Goal: Task Accomplishment & Management: Use online tool/utility

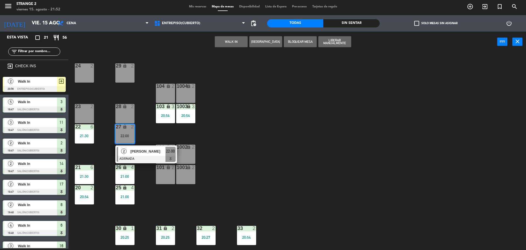
scroll to position [97, 0]
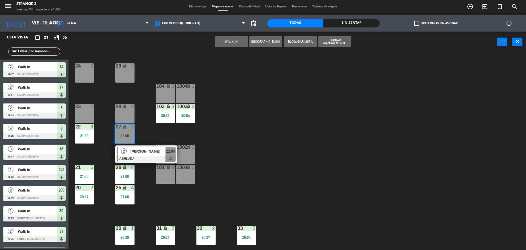
click at [270, 170] on div "24 2 29 lock 2 104 lock 2 1004 lock 2 23 2 28 lock 2 103 lock 3 20:54 1003 lock…" at bounding box center [300, 151] width 453 height 196
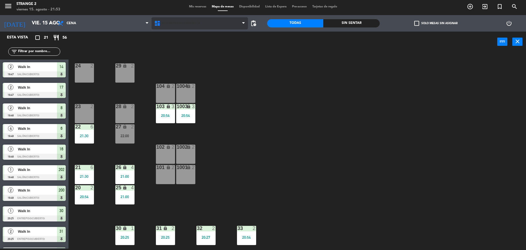
click at [181, 24] on span "Entrepiso(Cubierto)" at bounding box center [181, 23] width 38 height 4
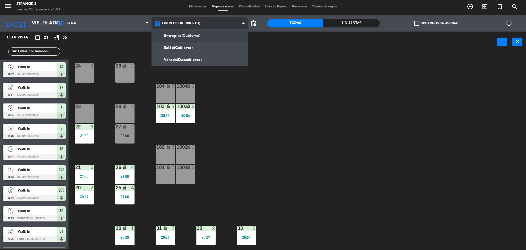
click at [179, 45] on ng-component "menu Strange 2 viernes 15. agosto - 21:53 Mis reservas Mapa de mesas Disponibil…" at bounding box center [263, 124] width 526 height 251
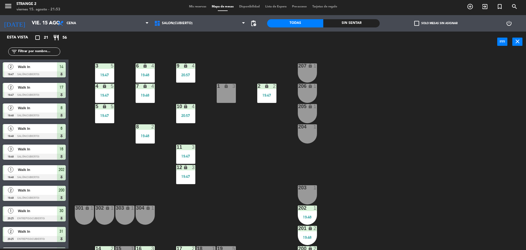
click at [151, 136] on div "19:48" at bounding box center [145, 136] width 19 height 4
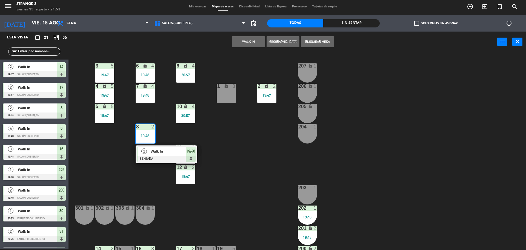
click at [153, 153] on span "Walk In" at bounding box center [168, 151] width 35 height 6
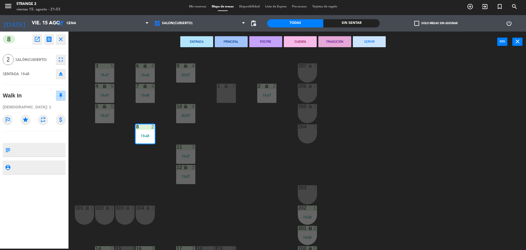
click at [372, 38] on button "SERVIR" at bounding box center [369, 41] width 33 height 11
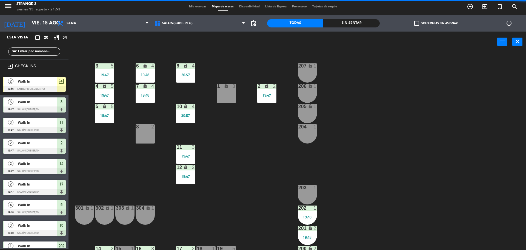
click at [230, 89] on div "1 lock 3" at bounding box center [226, 93] width 19 height 19
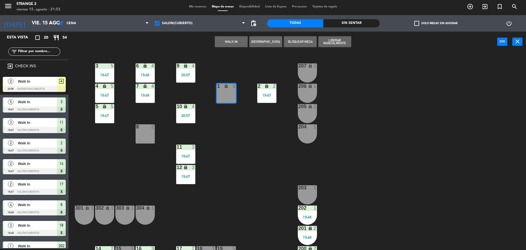
click at [232, 42] on button "WALK IN" at bounding box center [231, 41] width 33 height 11
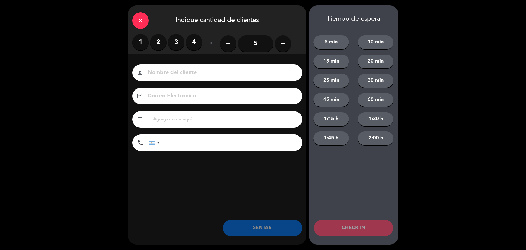
click at [142, 21] on icon "close" at bounding box center [140, 20] width 7 height 7
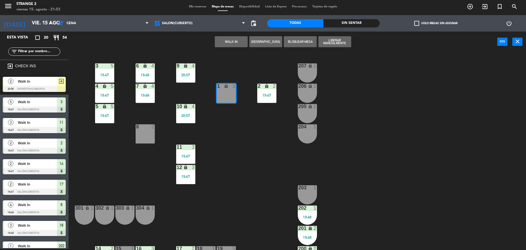
click at [33, 83] on span "Walk In" at bounding box center [37, 81] width 39 height 6
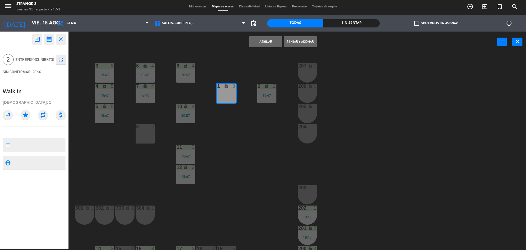
click at [302, 43] on button "Sentar y Asignar" at bounding box center [300, 41] width 33 height 11
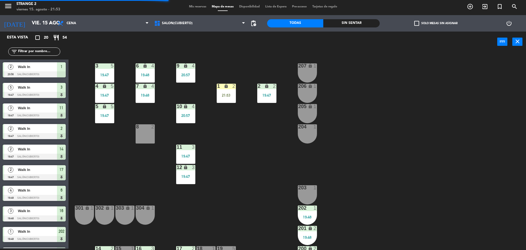
scroll to position [15, 0]
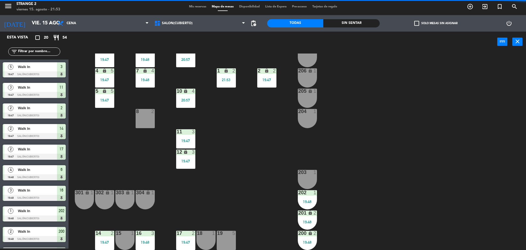
click at [205, 238] on div "18 1" at bounding box center [206, 240] width 19 height 19
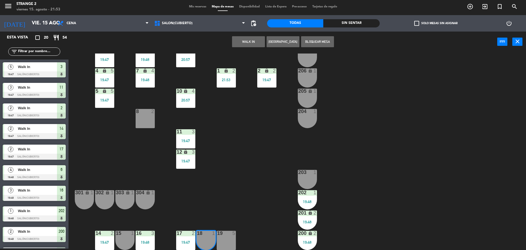
click at [253, 39] on button "WALK IN" at bounding box center [248, 41] width 33 height 11
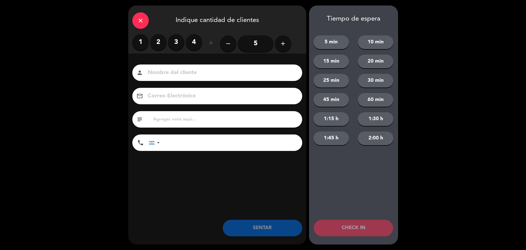
click at [157, 41] on label "2" at bounding box center [158, 42] width 16 height 16
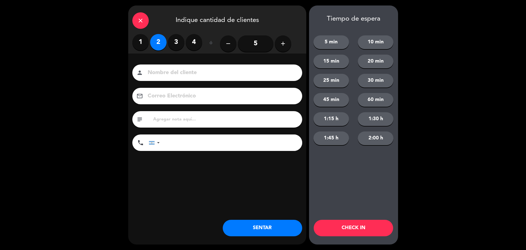
click at [251, 225] on button "SENTAR" at bounding box center [262, 228] width 79 height 16
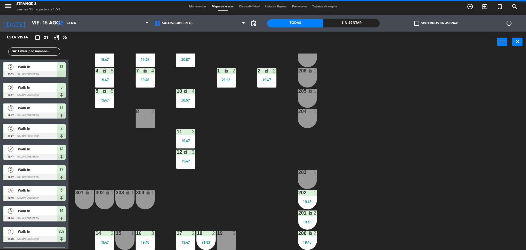
click at [226, 236] on div "19 5" at bounding box center [226, 233] width 19 height 5
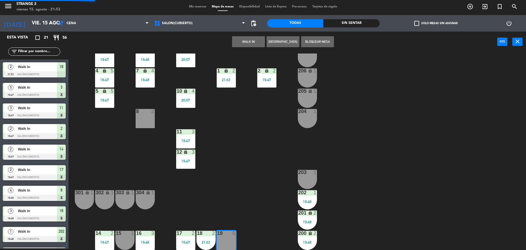
click at [246, 43] on button "WALK IN" at bounding box center [248, 41] width 33 height 11
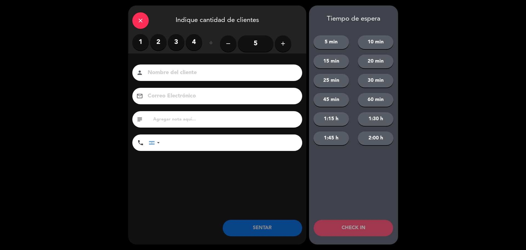
click at [163, 41] on label "2" at bounding box center [158, 42] width 16 height 16
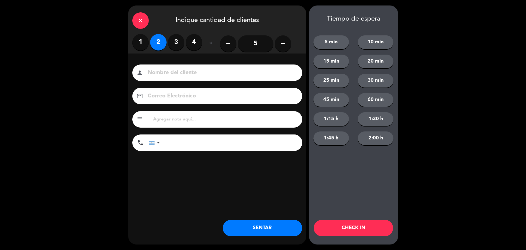
click at [280, 223] on button "SENTAR" at bounding box center [262, 228] width 79 height 16
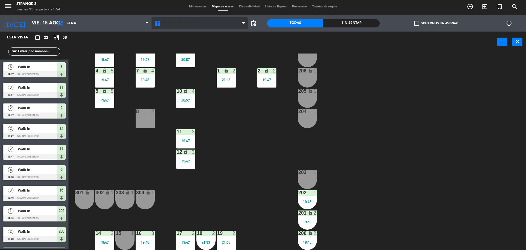
click at [182, 23] on span "Salón(Cubierto)" at bounding box center [177, 23] width 31 height 4
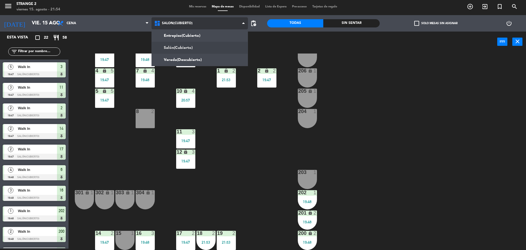
click at [179, 35] on ng-component "menu Strange 2 viernes 15. agosto - 21:54 Mis reservas Mapa de mesas Disponibil…" at bounding box center [263, 124] width 526 height 251
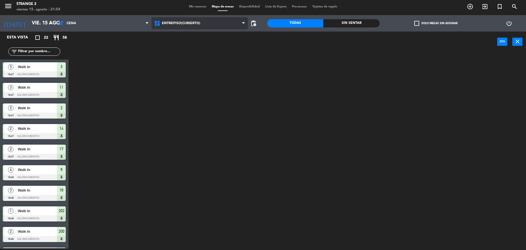
scroll to position [0, 0]
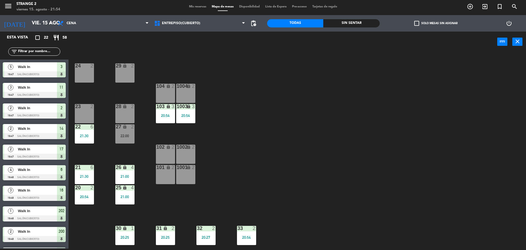
click at [88, 195] on div "20:54" at bounding box center [84, 197] width 19 height 4
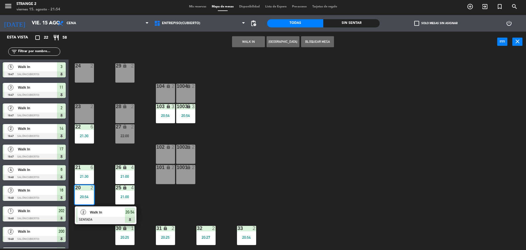
click at [113, 217] on div at bounding box center [105, 220] width 59 height 6
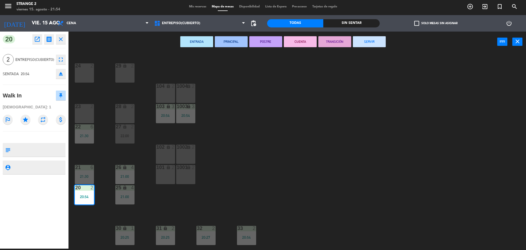
click at [369, 46] on button "SERVIR" at bounding box center [369, 41] width 33 height 11
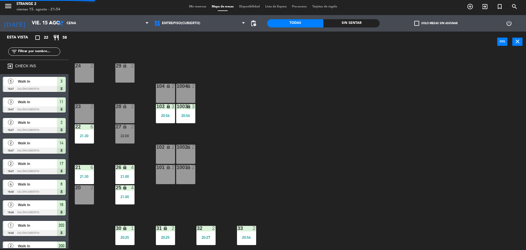
scroll to position [1, 0]
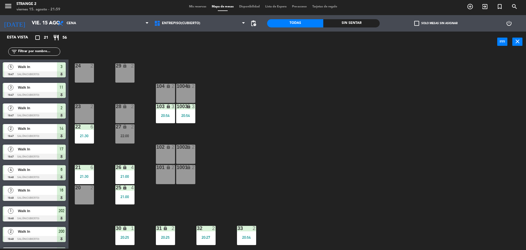
click at [126, 136] on div "22:00" at bounding box center [124, 136] width 19 height 4
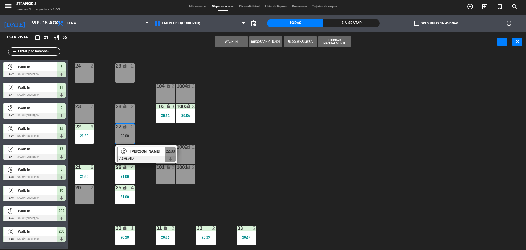
click at [86, 194] on div "20 2" at bounding box center [84, 194] width 19 height 19
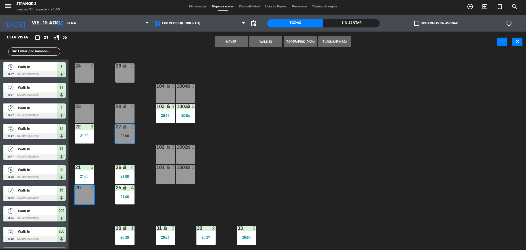
click at [226, 42] on button "Mover" at bounding box center [231, 41] width 33 height 11
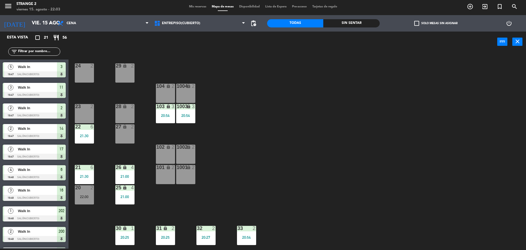
click at [123, 136] on div "27 lock 2" at bounding box center [124, 133] width 19 height 19
click at [122, 114] on div "28 lock 2" at bounding box center [124, 113] width 19 height 19
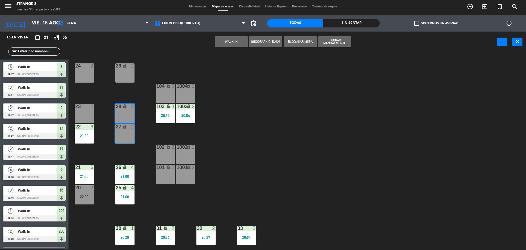
click at [121, 77] on div "29 lock 2" at bounding box center [124, 72] width 19 height 19
click at [132, 76] on div "29 lock 2" at bounding box center [124, 72] width 19 height 19
click at [120, 74] on div "29 lock 2" at bounding box center [124, 72] width 19 height 19
click at [255, 91] on div "24 2 29 lock 2 104 lock 2 1004 lock 2 23 2 28 lock 2 103 lock 3 20:54 1003 lock…" at bounding box center [300, 151] width 453 height 196
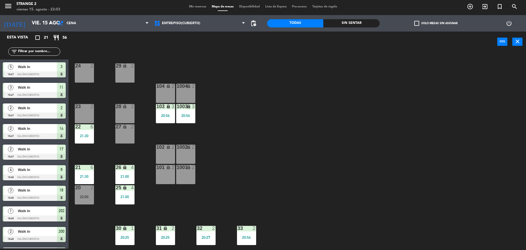
click at [125, 73] on div "29 lock 2" at bounding box center [124, 72] width 19 height 19
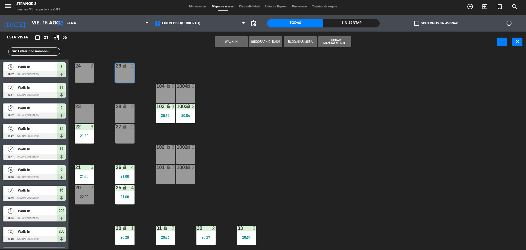
click at [124, 110] on div "28 lock 2" at bounding box center [124, 113] width 19 height 19
click at [125, 133] on div "27 lock 2" at bounding box center [124, 133] width 19 height 19
click at [227, 42] on button "WALK IN" at bounding box center [231, 41] width 33 height 11
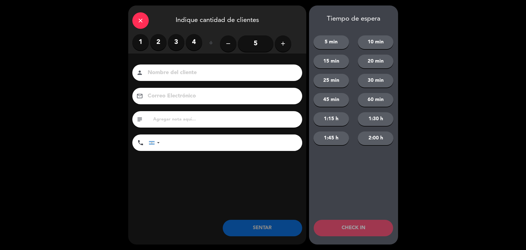
click at [255, 42] on input "5" at bounding box center [256, 43] width 36 height 16
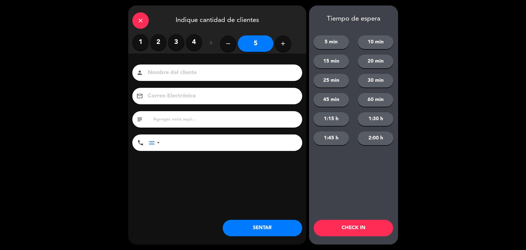
click at [278, 43] on button "add" at bounding box center [283, 43] width 16 height 16
click at [280, 46] on icon "add" at bounding box center [283, 43] width 7 height 7
click at [280, 49] on button "add" at bounding box center [283, 43] width 16 height 16
click at [231, 50] on button "remove" at bounding box center [228, 43] width 16 height 16
click at [223, 45] on button "remove" at bounding box center [228, 43] width 16 height 16
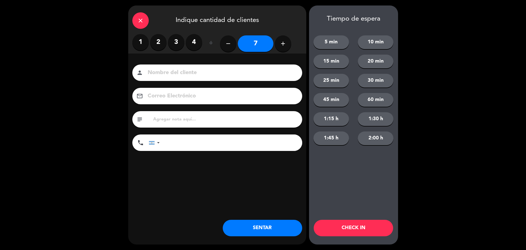
type input "6"
click at [264, 226] on button "SENTAR" at bounding box center [262, 228] width 79 height 16
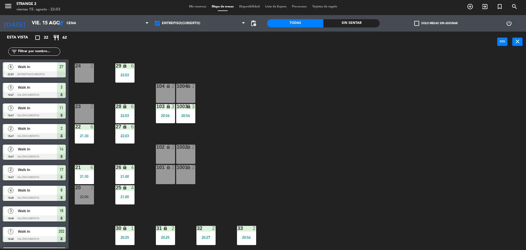
click at [167, 153] on div "102 lock 2" at bounding box center [165, 153] width 19 height 19
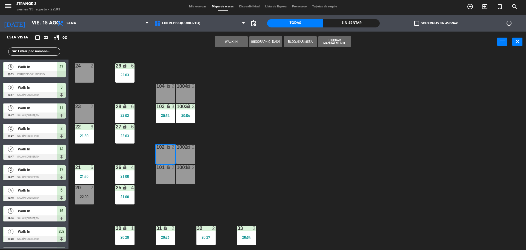
click at [190, 174] on div "1001 lock 2" at bounding box center [185, 174] width 19 height 19
click at [188, 152] on div "1002 lock 2" at bounding box center [185, 153] width 19 height 19
click at [169, 172] on div "101 lock 2" at bounding box center [165, 174] width 19 height 19
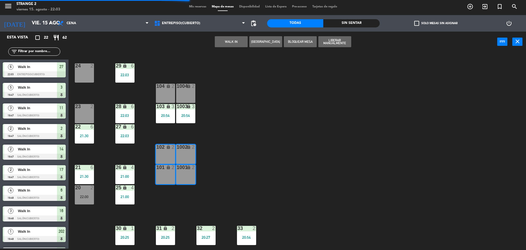
click at [231, 38] on button "WALK IN" at bounding box center [231, 41] width 33 height 11
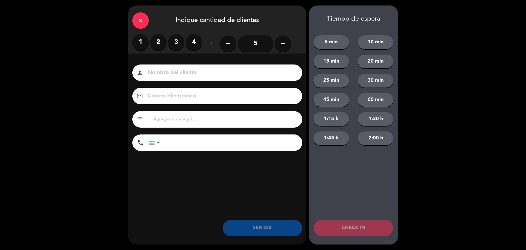
click at [263, 45] on input "5" at bounding box center [256, 43] width 36 height 16
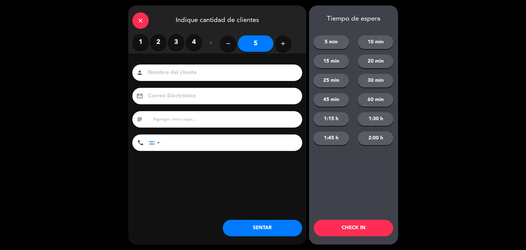
click at [281, 42] on icon "add" at bounding box center [283, 43] width 7 height 7
click at [281, 43] on icon "add" at bounding box center [283, 43] width 7 height 7
type input "7"
click at [267, 226] on button "SENTAR" at bounding box center [262, 228] width 79 height 16
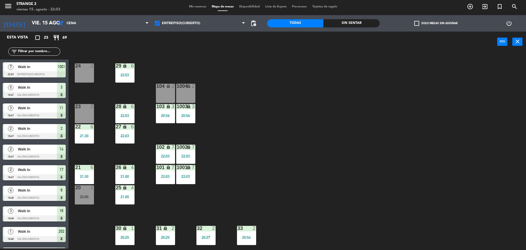
click at [184, 116] on div "20:54" at bounding box center [185, 115] width 19 height 4
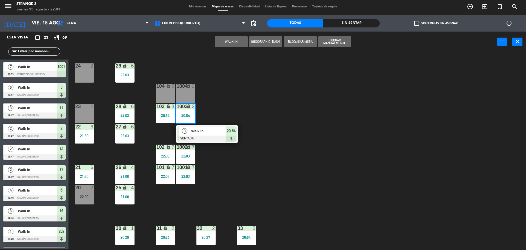
click at [212, 132] on span "Walk In" at bounding box center [208, 131] width 35 height 6
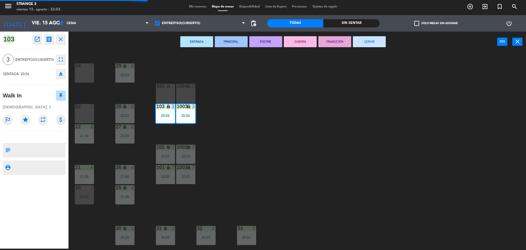
click at [375, 43] on button "SERVIR" at bounding box center [369, 41] width 33 height 11
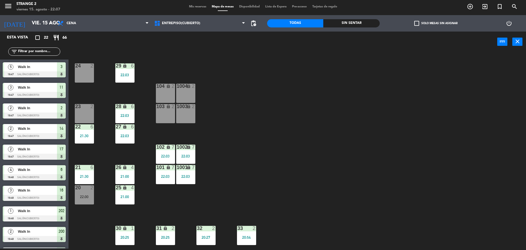
click at [125, 234] on div "30 lock 1 20:25" at bounding box center [124, 235] width 19 height 19
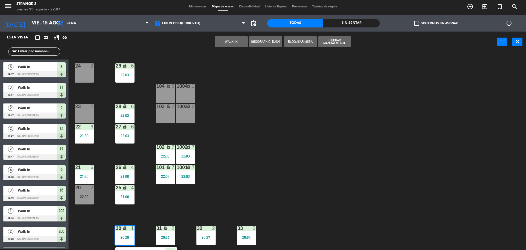
click at [143, 249] on div "Walk In" at bounding box center [148, 252] width 36 height 9
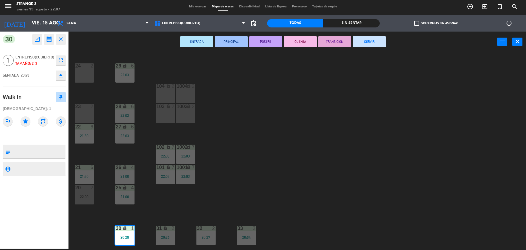
click at [370, 46] on button "SERVIR" at bounding box center [369, 41] width 33 height 11
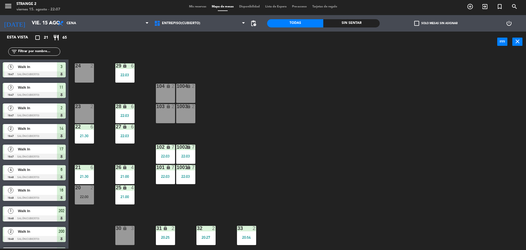
click at [85, 73] on div "24 2" at bounding box center [84, 72] width 19 height 19
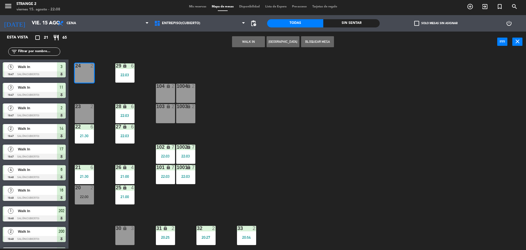
click at [170, 59] on div "24 2 29 lock 6 22:03 104 lock 2 1004 lock 2 23 2 28 lock 6 22:03 103 lock 2 100…" at bounding box center [300, 151] width 453 height 196
